Goal: Task Accomplishment & Management: Manage account settings

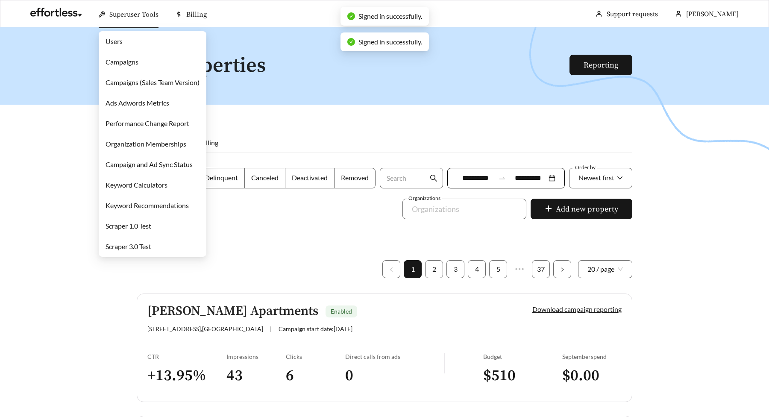
click at [115, 58] on link "Campaigns" at bounding box center [122, 62] width 33 height 8
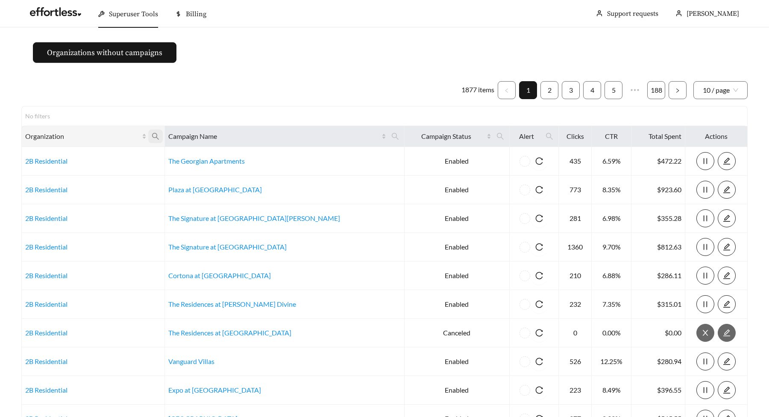
click at [159, 135] on icon "search" at bounding box center [156, 136] width 8 height 8
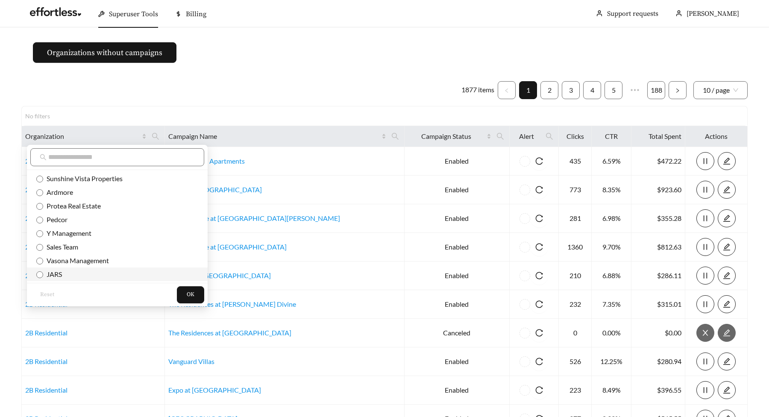
click at [57, 272] on span "JARS" at bounding box center [52, 274] width 19 height 8
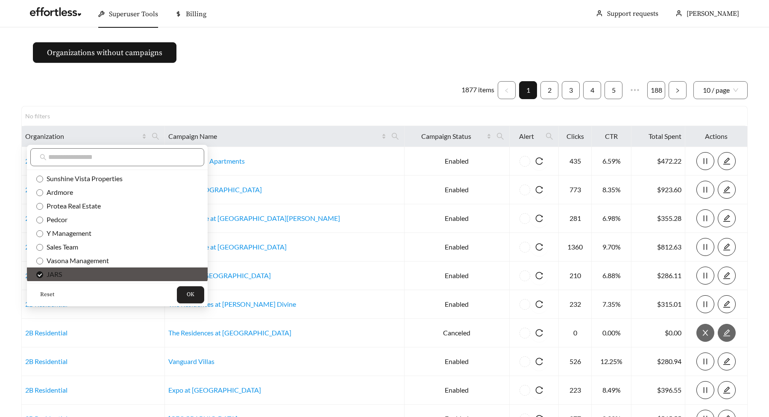
click at [187, 294] on span "OK" at bounding box center [191, 295] width 8 height 9
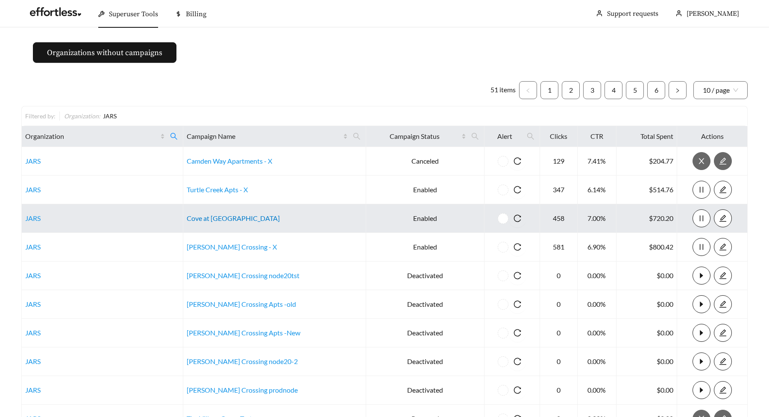
click at [223, 217] on link "Cove at Fountain Lake - X" at bounding box center [233, 218] width 93 height 8
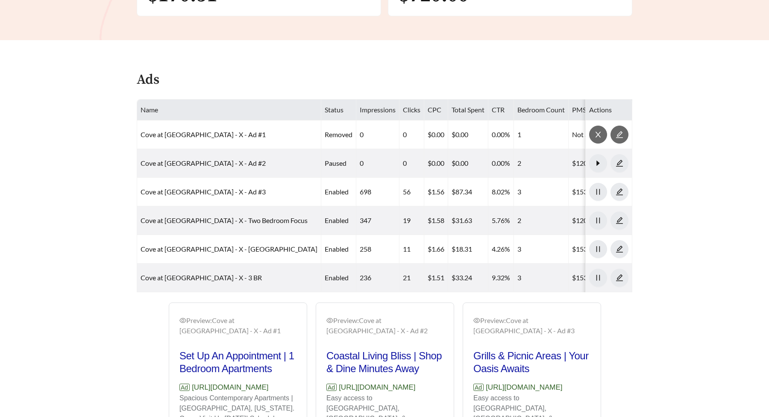
scroll to position [399, 0]
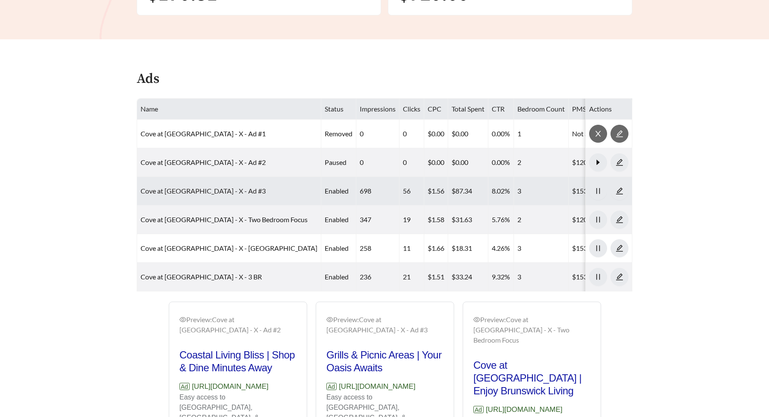
click at [210, 192] on link "Cove at Fountain Lake - X - Ad #3" at bounding box center [203, 191] width 125 height 8
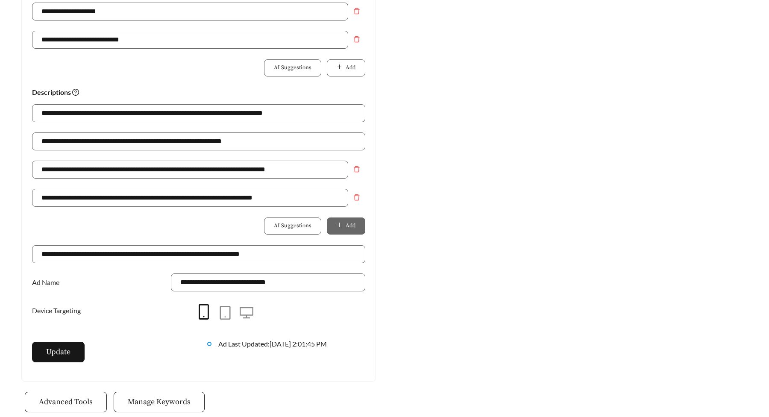
scroll to position [603, 0]
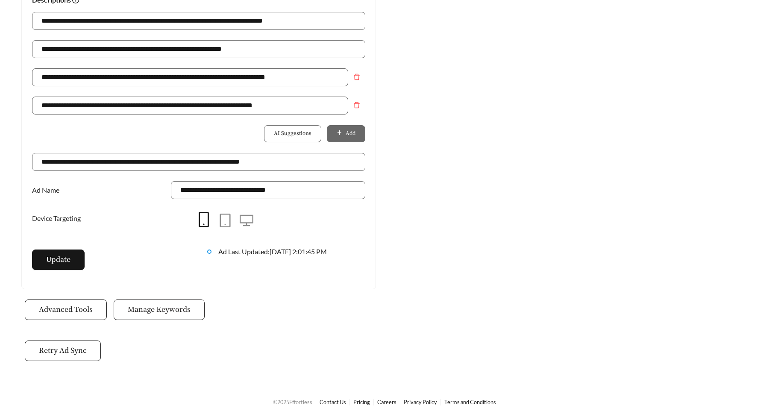
click at [170, 310] on span "Manage Keywords" at bounding box center [159, 310] width 63 height 12
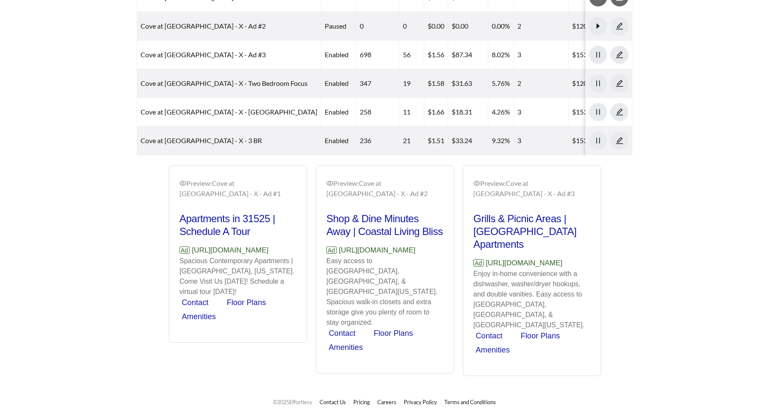
scroll to position [399, 0]
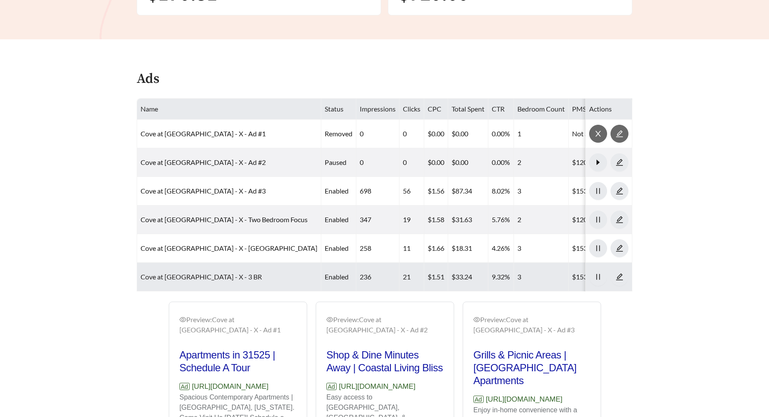
click at [203, 279] on link "Cove at Fountain Lake - X - 3 BR" at bounding box center [201, 277] width 121 height 8
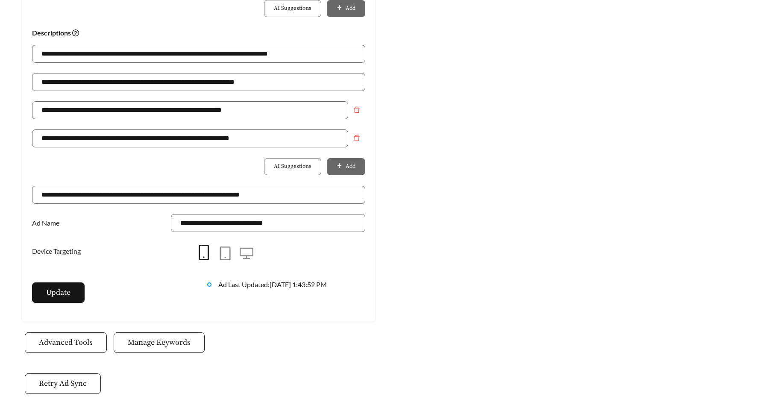
scroll to position [631, 0]
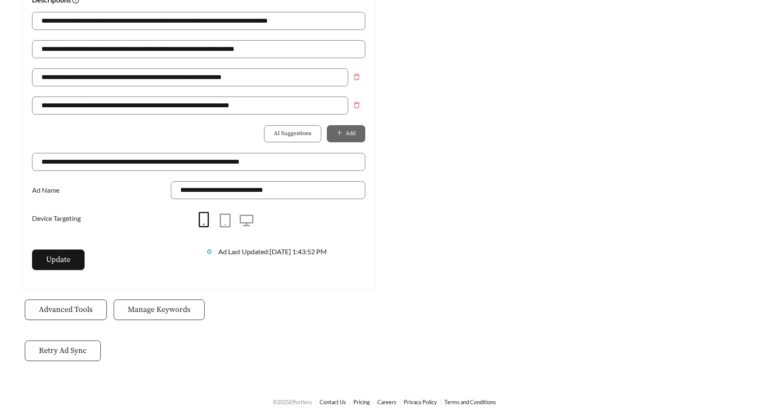
click at [131, 311] on span "Manage Keywords" at bounding box center [159, 310] width 63 height 12
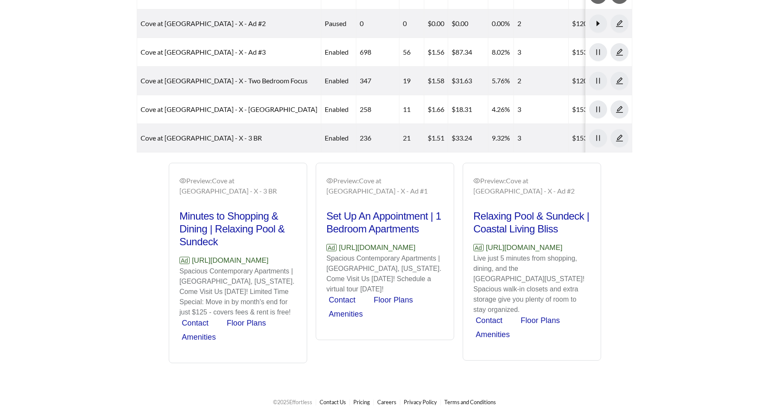
scroll to position [557, 0]
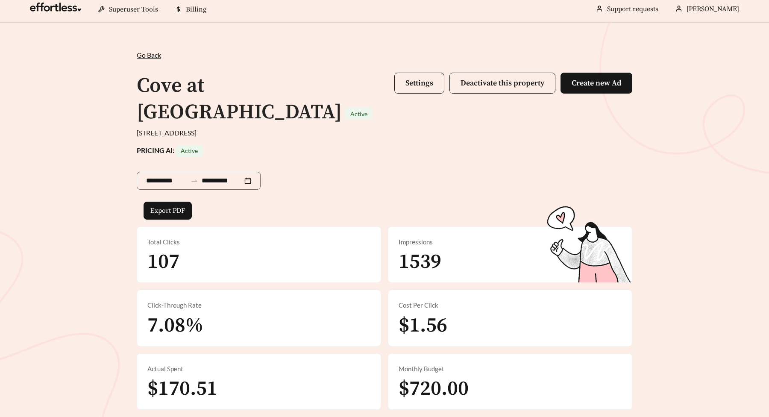
scroll to position [0, 0]
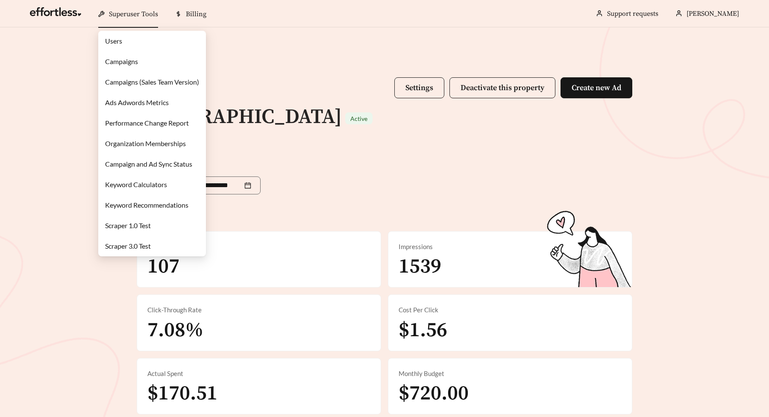
click at [125, 57] on link "Campaigns" at bounding box center [121, 61] width 33 height 8
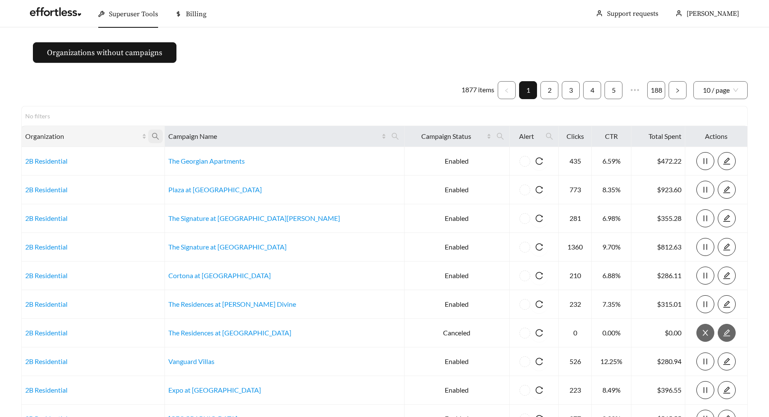
click at [159, 138] on icon "search" at bounding box center [156, 136] width 8 height 8
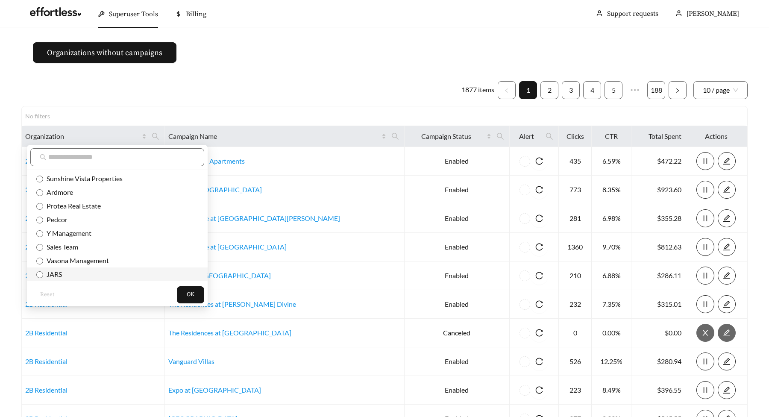
click at [45, 275] on span "JARS" at bounding box center [52, 274] width 19 height 8
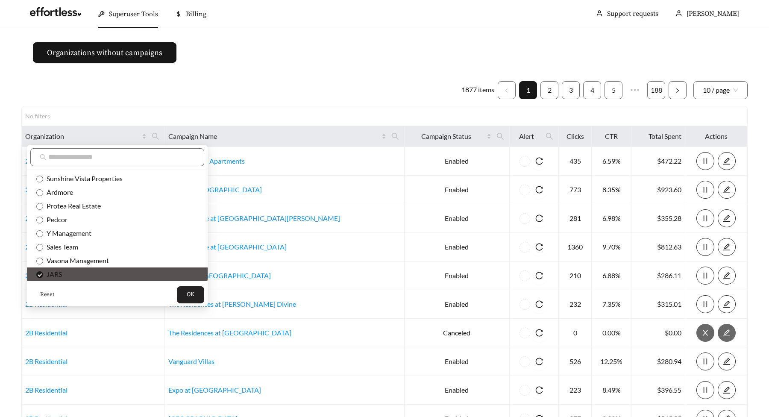
click at [177, 300] on button "OK" at bounding box center [190, 294] width 27 height 17
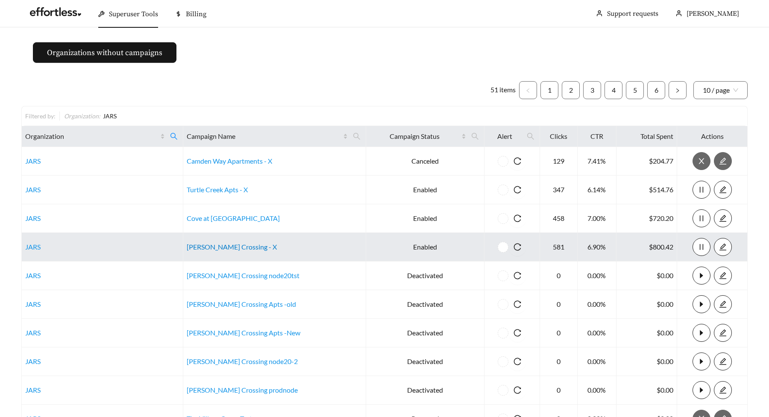
click at [227, 246] on link "[PERSON_NAME] Crossing - X" at bounding box center [232, 247] width 90 height 8
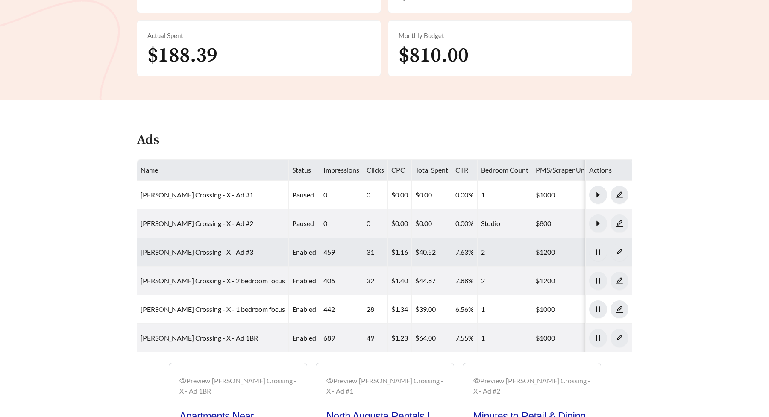
scroll to position [339, 0]
click at [185, 247] on link "[PERSON_NAME] Crossing - X - Ad #3" at bounding box center [197, 251] width 113 height 8
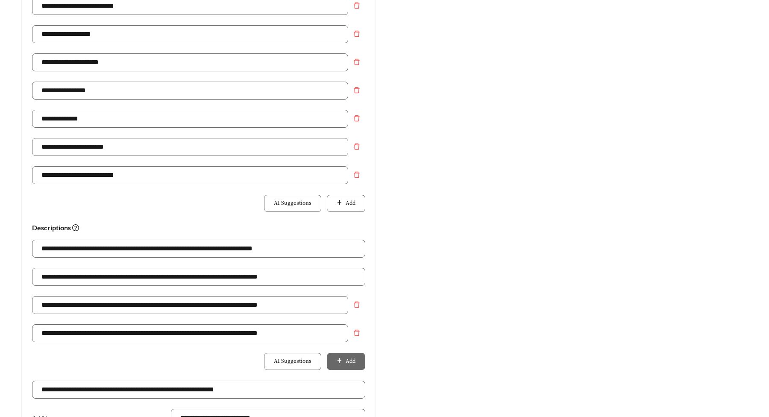
scroll to position [575, 0]
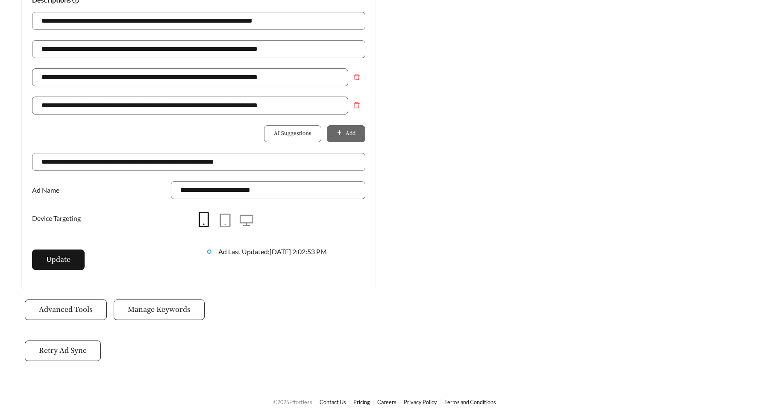
click at [178, 308] on span "Manage Keywords" at bounding box center [159, 310] width 63 height 12
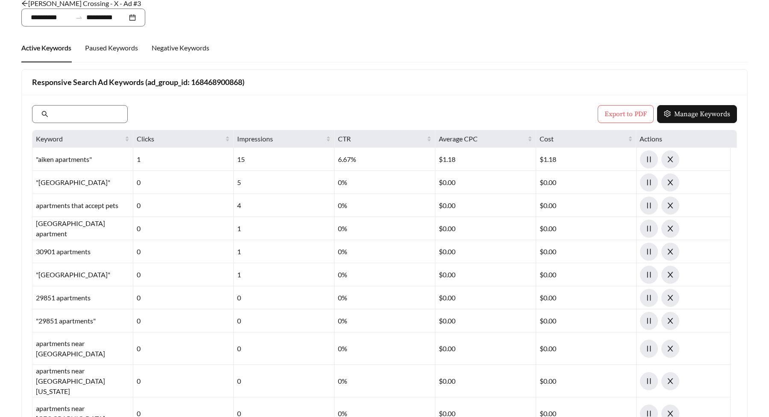
scroll to position [27, 0]
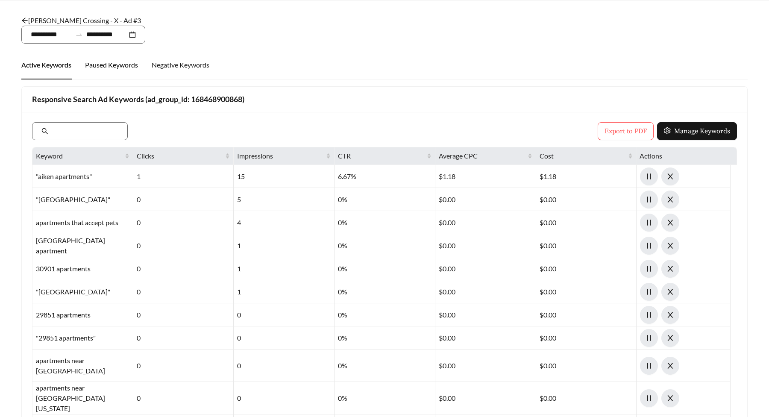
click at [101, 61] on div "Paused Keywords" at bounding box center [111, 65] width 53 height 10
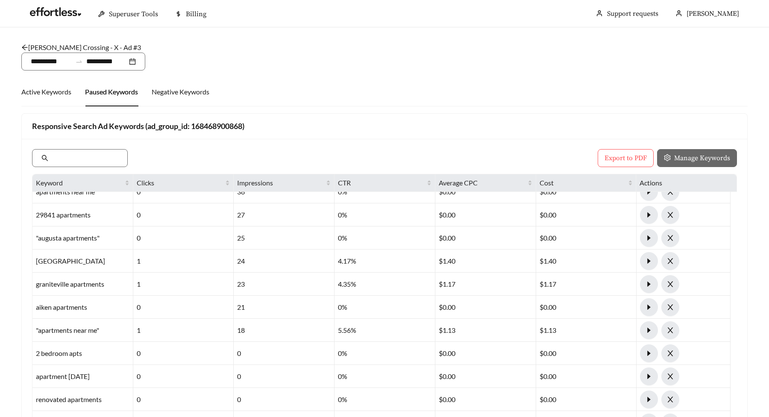
scroll to position [0, 0]
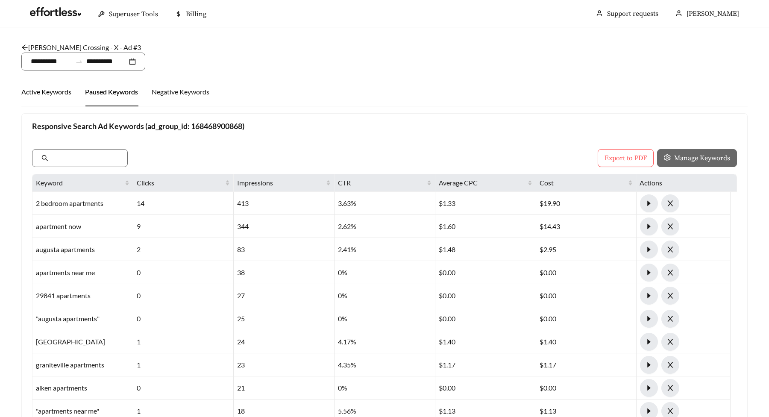
click at [68, 89] on div "Active Keywords" at bounding box center [46, 92] width 50 height 10
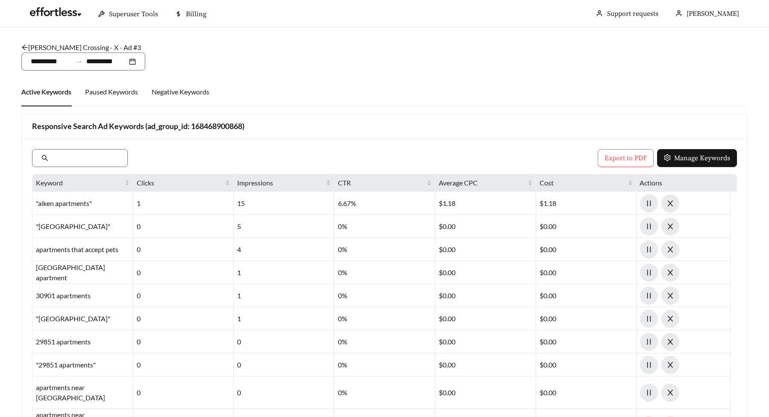
click at [24, 47] on icon "arrow-left" at bounding box center [24, 47] width 7 height 7
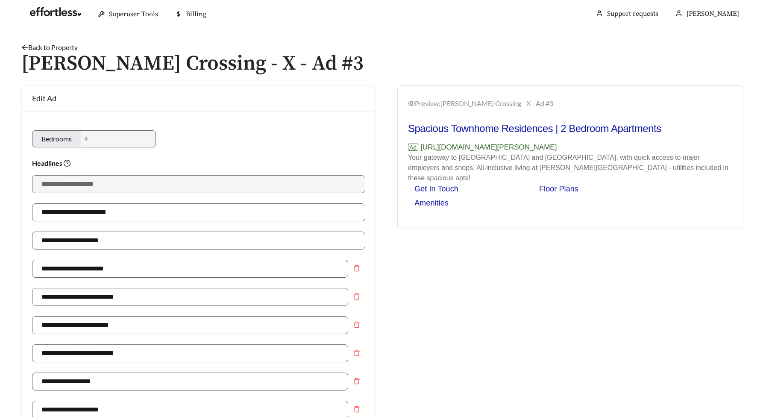
click at [377, 59] on h1 "[PERSON_NAME] Crossing - X - Ad #3" at bounding box center [384, 64] width 726 height 23
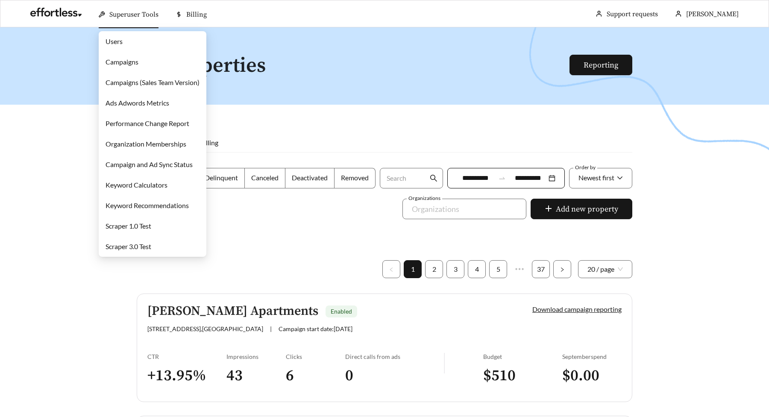
click at [119, 58] on link "Campaigns" at bounding box center [122, 62] width 33 height 8
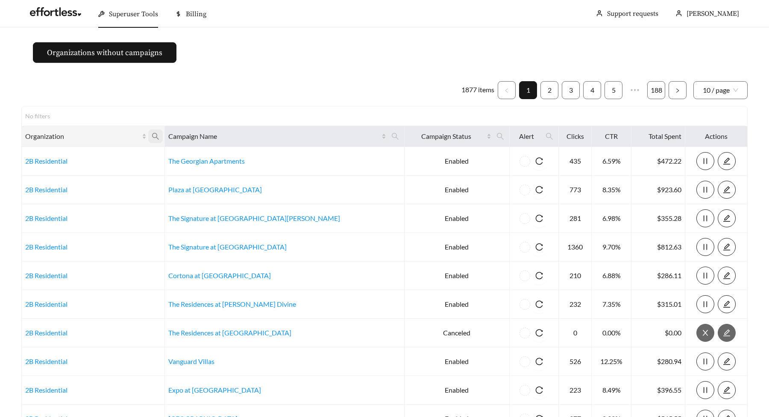
click at [159, 137] on icon "search" at bounding box center [156, 136] width 8 height 8
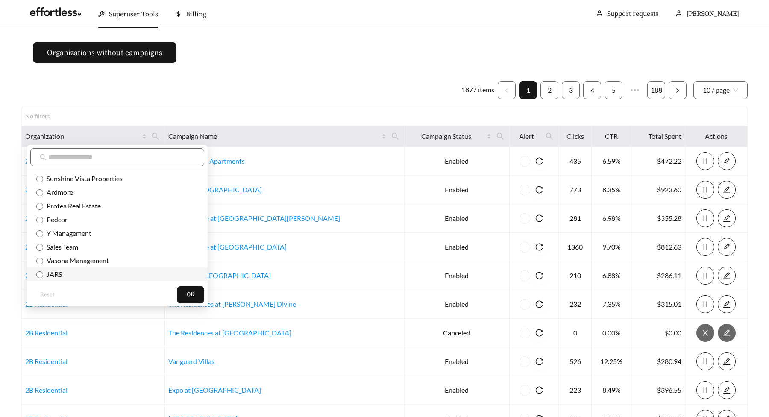
click at [57, 272] on span "JARS" at bounding box center [52, 274] width 19 height 8
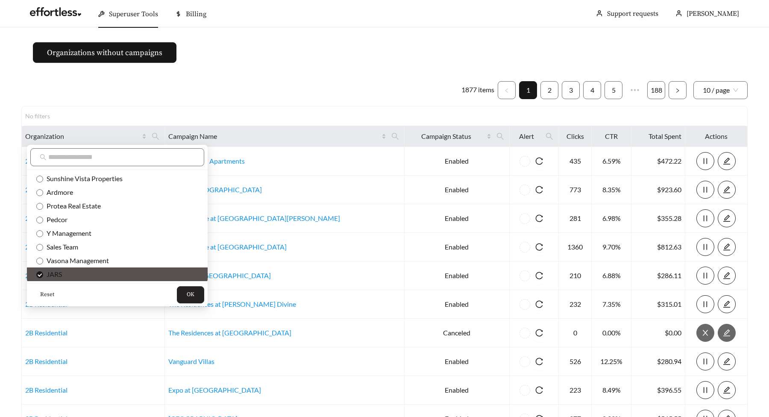
click at [187, 296] on span "OK" at bounding box center [191, 295] width 8 height 9
